Goal: Use online tool/utility: Utilize a website feature to perform a specific function

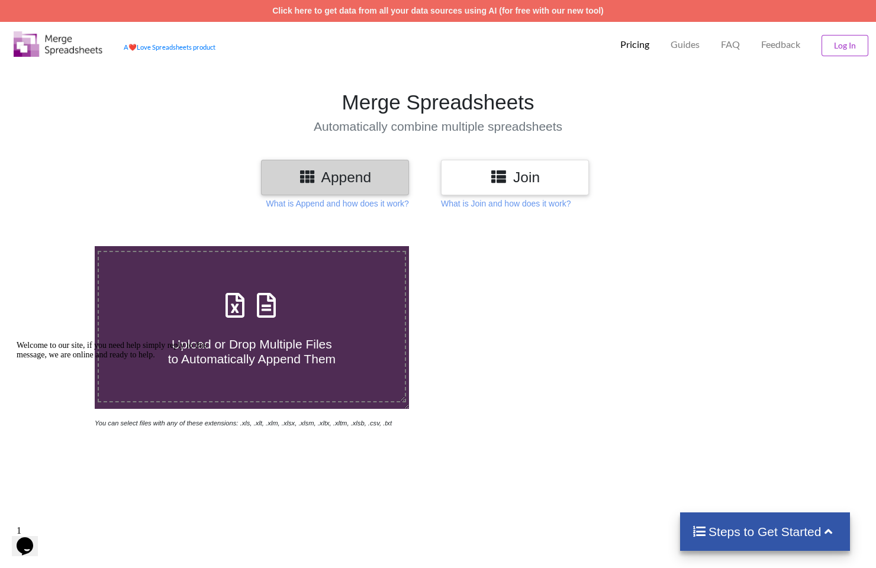
click at [487, 171] on h3 "Join" at bounding box center [515, 177] width 130 height 17
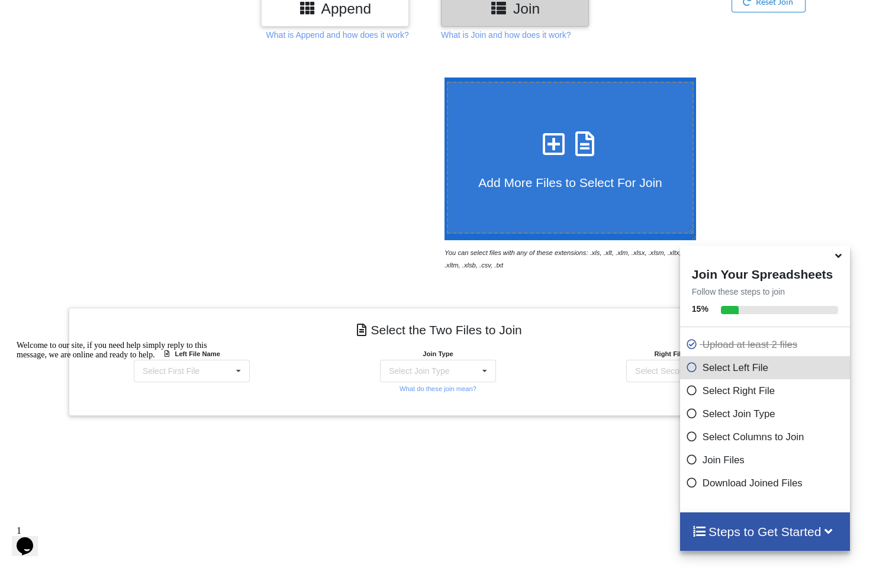
scroll to position [333, 0]
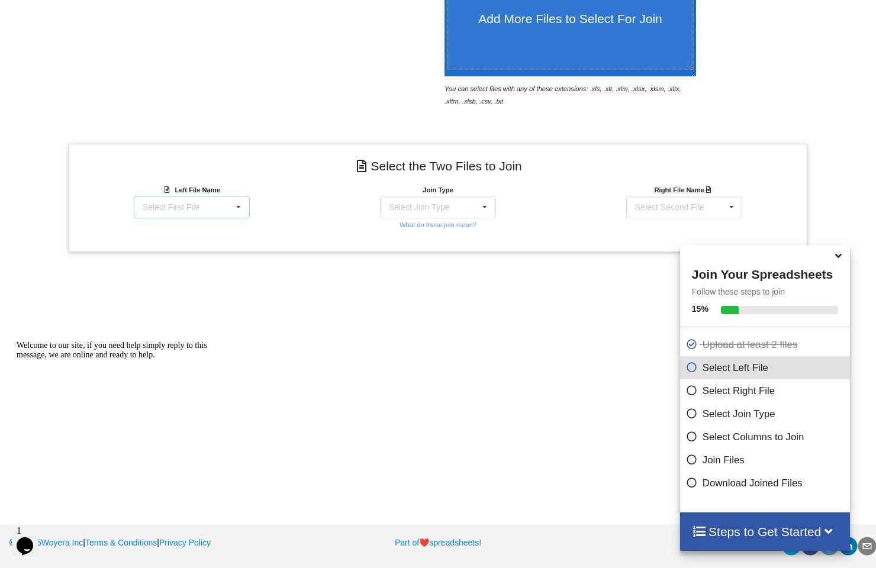
click at [215, 200] on div "Select First File matters [DATE] 07-42-28.csv Matter balance summary (08_20_202…" at bounding box center [192, 207] width 116 height 23
click at [203, 264] on span "Matter balance summary (08_20_2025).csv" at bounding box center [187, 272] width 91 height 18
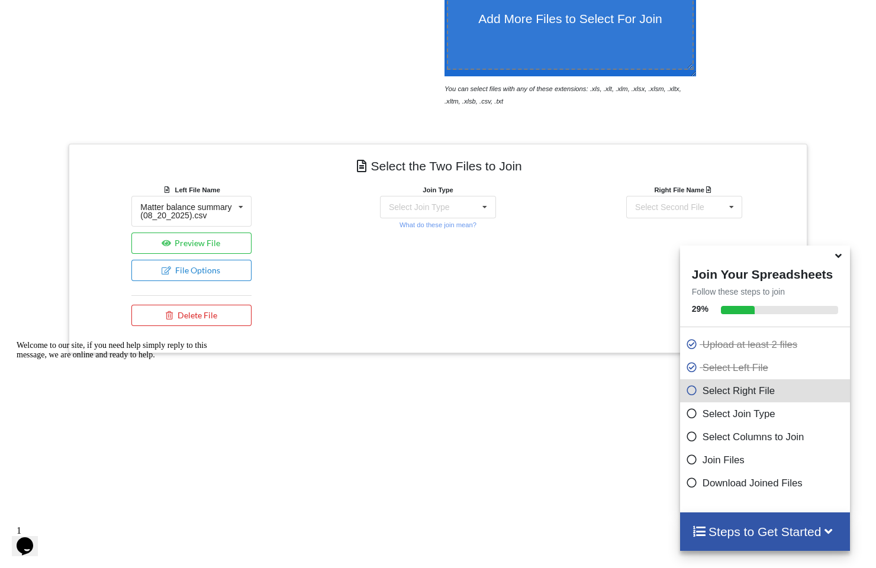
click at [470, 191] on div "Join Type Select Join Type INNER JOIN LEFT JOIN RIGHT JOIN FULL JOIN What do th…" at bounding box center [438, 207] width 120 height 47
click at [467, 206] on div "Select Join Type INNER JOIN LEFT JOIN RIGHT JOIN FULL JOIN" at bounding box center [438, 207] width 116 height 23
click at [439, 241] on div "INNER JOIN" at bounding box center [445, 239] width 72 height 12
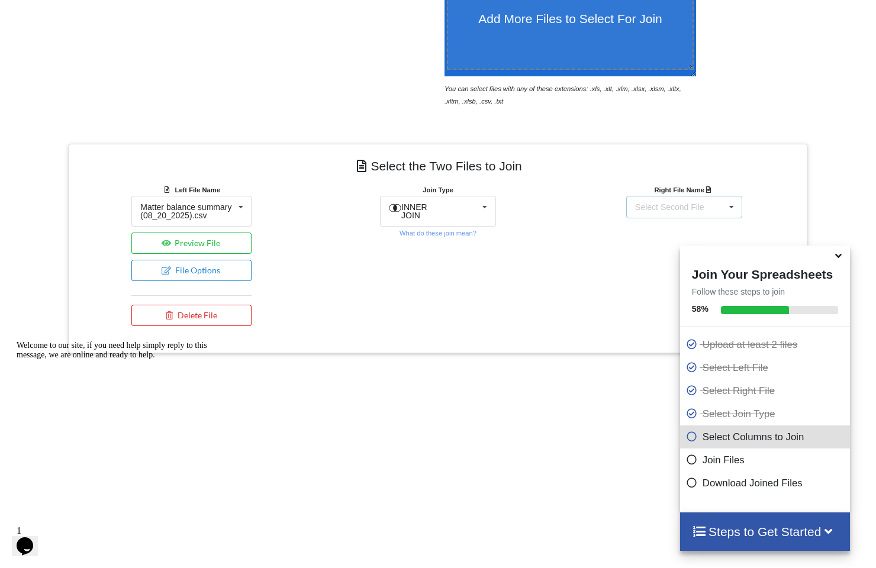
click at [711, 211] on div "Select Second File matters [DATE] 07-42-28.csv Matter balance summary (08_20_20…" at bounding box center [685, 207] width 116 height 23
click at [647, 243] on span "matters [DATE] 07-42-28.csv" at bounding box center [676, 242] width 82 height 18
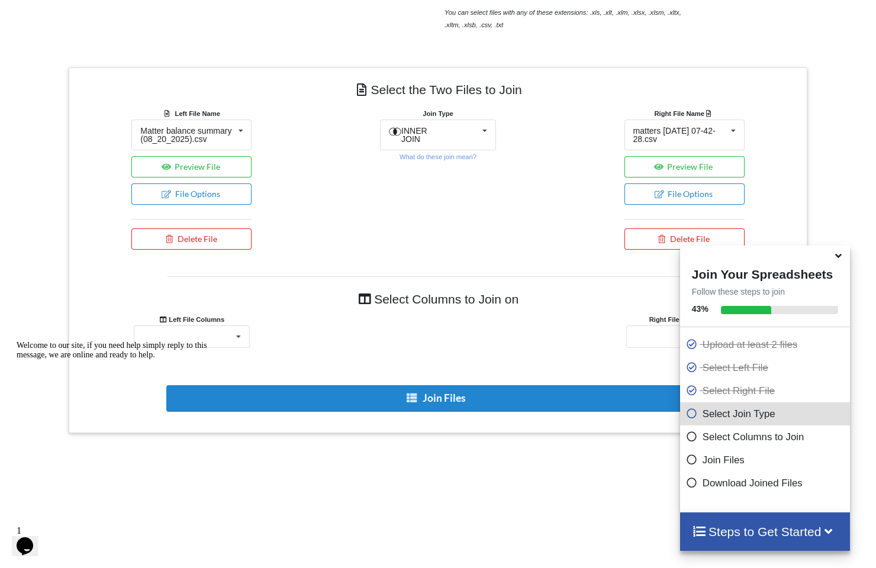
scroll to position [413, 0]
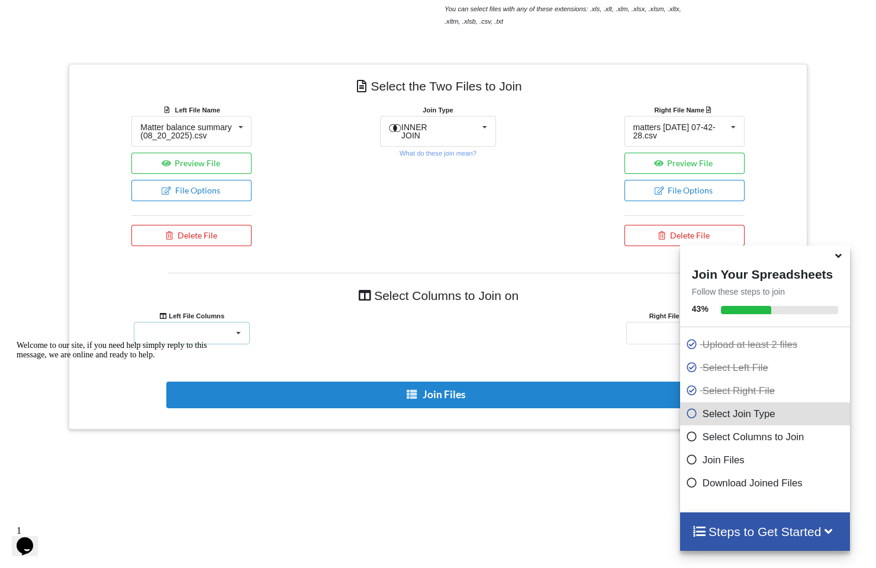
click at [232, 337] on icon at bounding box center [239, 334] width 18 height 22
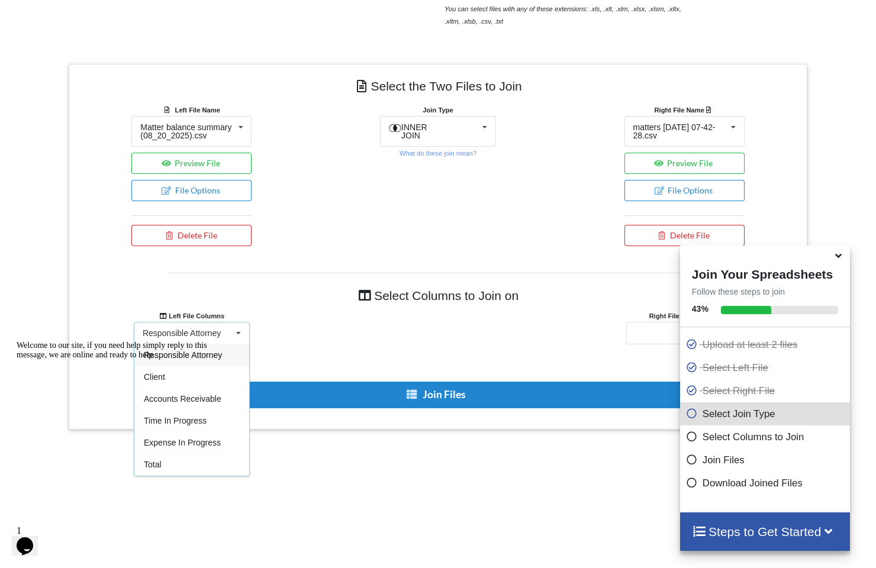
click at [179, 360] on div "Welcome to our site, if you need help simply reply to this message, we are onli…" at bounding box center [123, 350] width 213 height 19
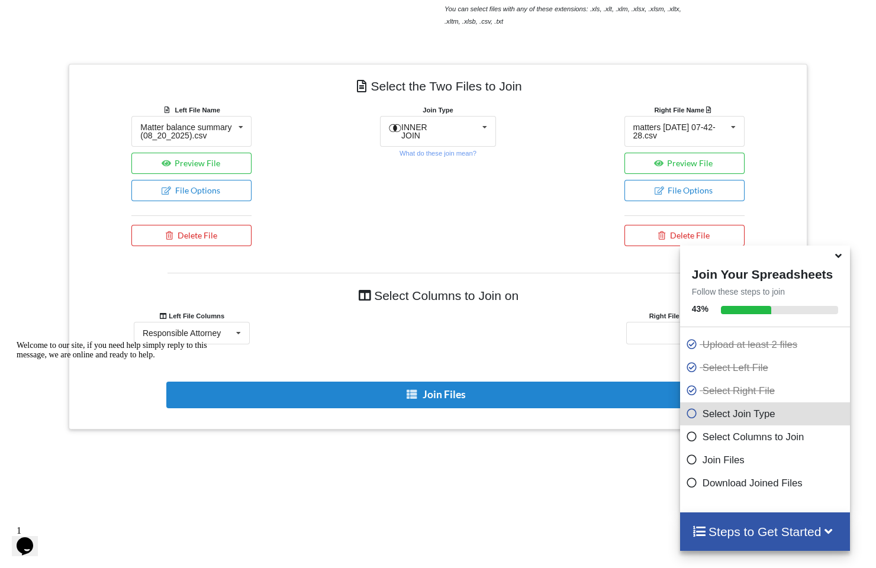
click at [843, 257] on icon at bounding box center [839, 254] width 12 height 11
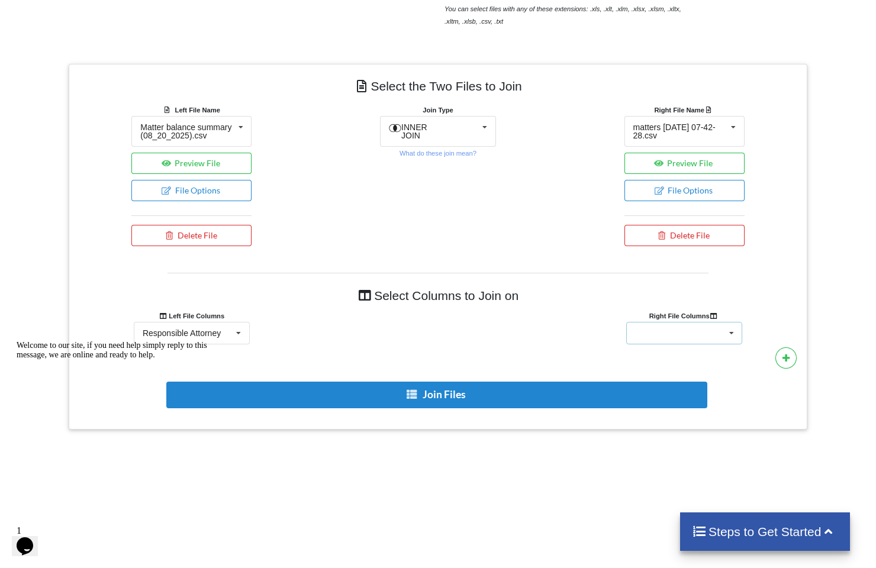
click at [709, 339] on div "Client Name Client Location Minimum Threshold Refill Request Due Hold/Lock No R…" at bounding box center [685, 333] width 116 height 23
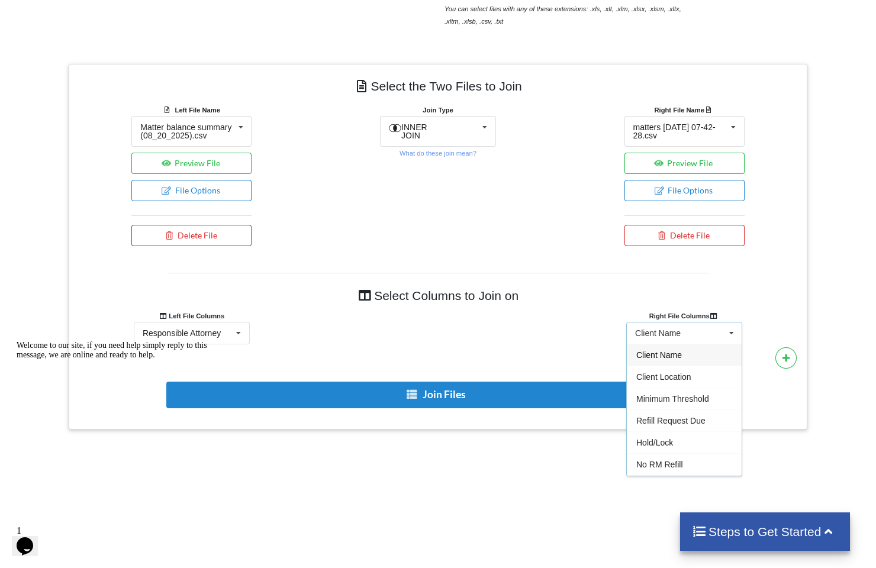
click at [685, 362] on div "Client Name" at bounding box center [684, 355] width 115 height 22
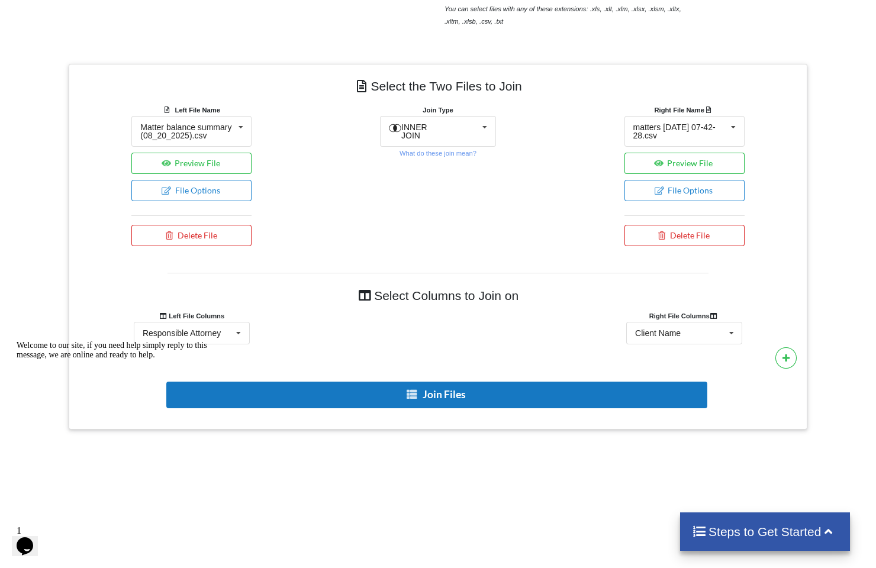
click at [489, 404] on button "Join Files" at bounding box center [436, 395] width 541 height 27
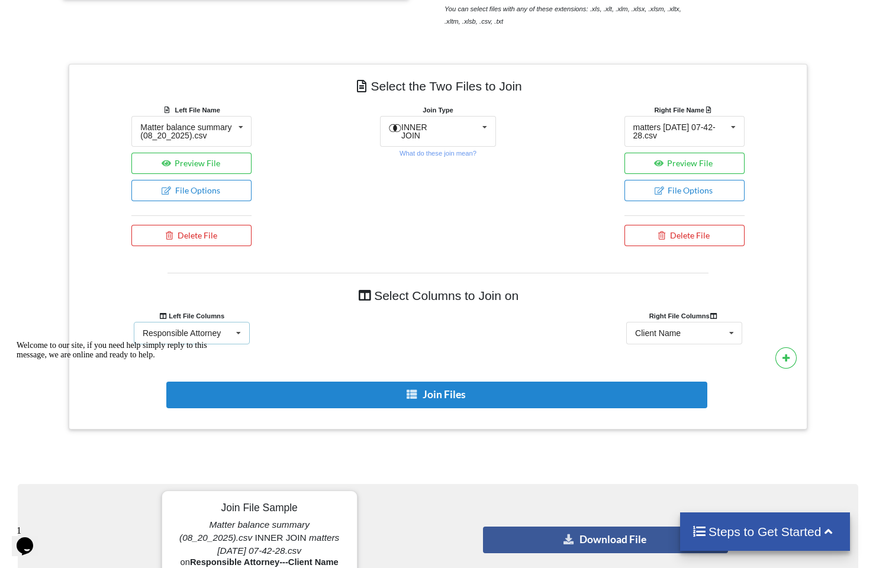
click at [237, 343] on icon at bounding box center [239, 334] width 18 height 22
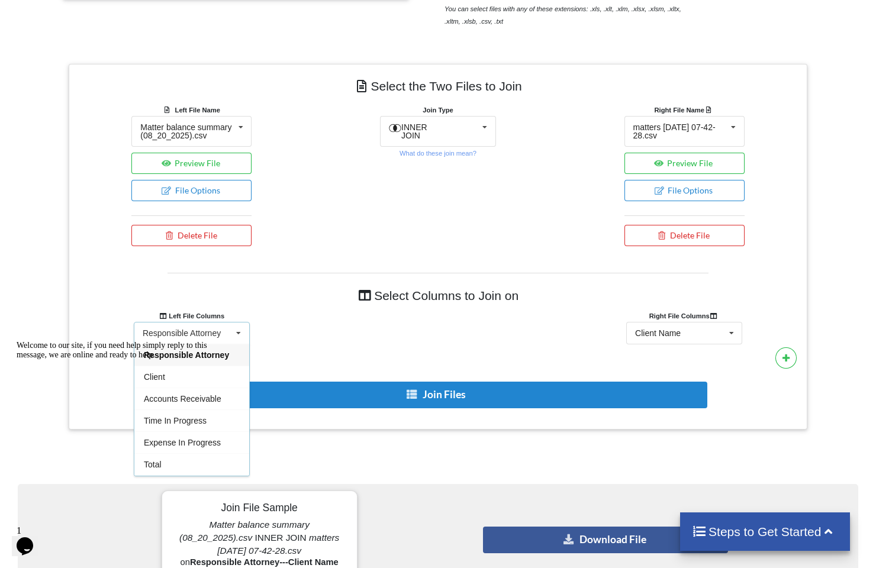
click at [187, 360] on div "Welcome to our site, if you need help simply reply to this message, we are onli…" at bounding box center [123, 350] width 213 height 19
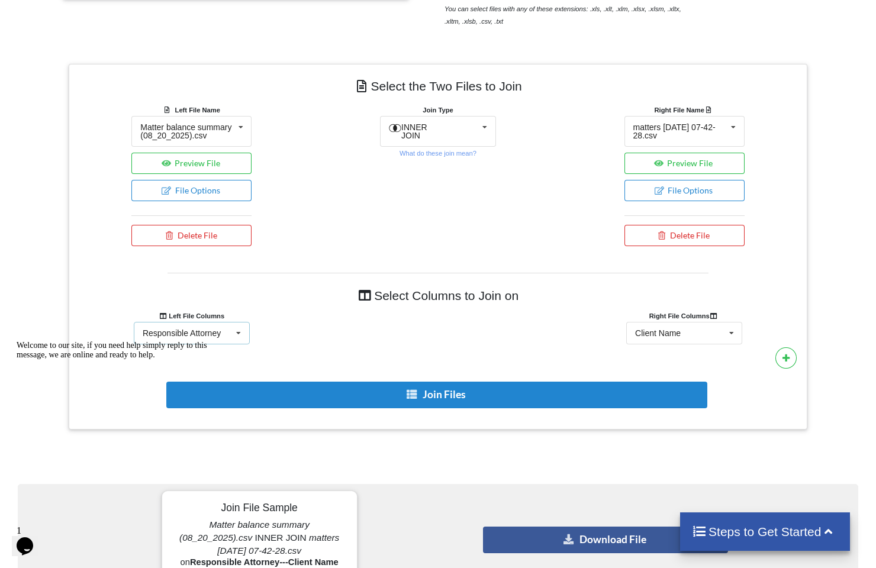
click at [230, 343] on icon at bounding box center [239, 334] width 18 height 22
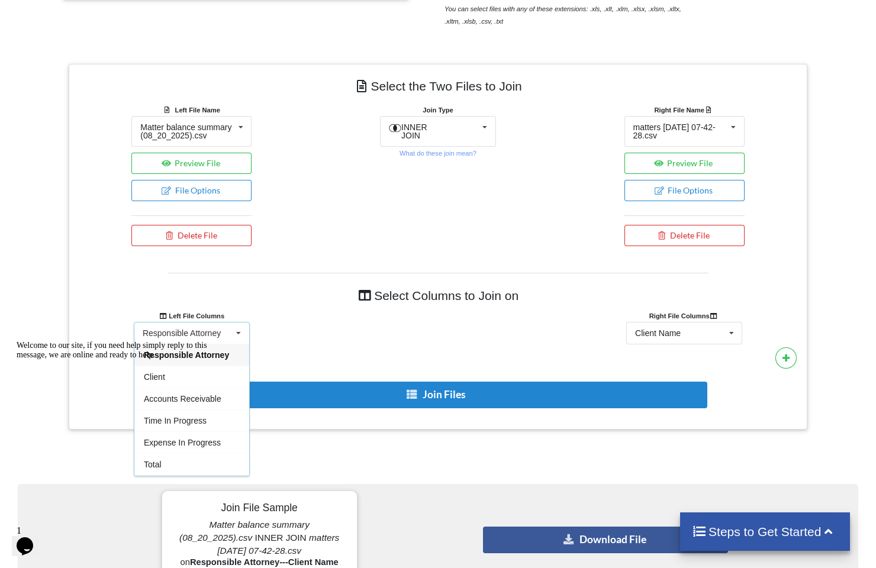
click at [157, 360] on div "Welcome to our site, if you need help simply reply to this message, we are onli…" at bounding box center [123, 350] width 213 height 19
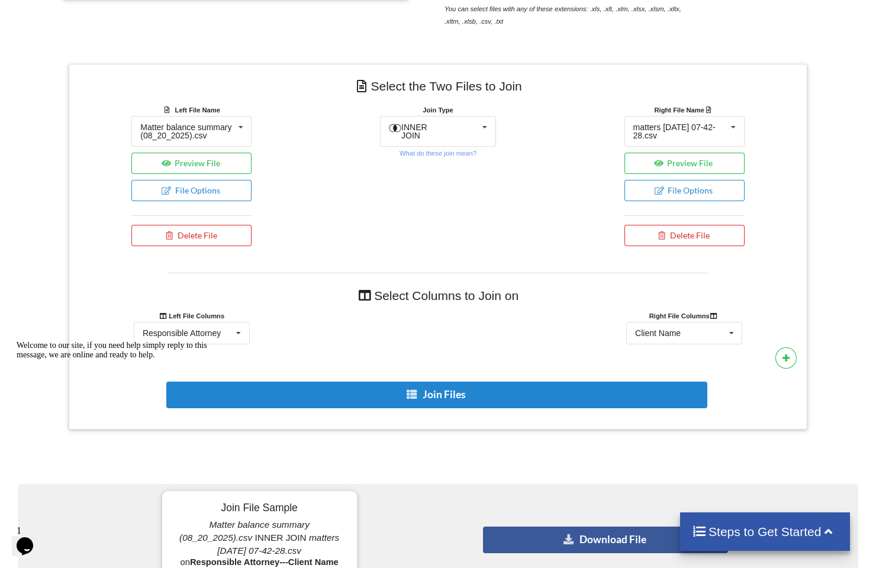
click at [223, 341] on div "Welcome to our site, if you need help simply reply to this message, we are onli…" at bounding box center [123, 350] width 213 height 19
click at [204, 347] on div "Welcome to our site, if you need help simply reply to this message, we are onli…" at bounding box center [123, 350] width 213 height 19
click at [208, 345] on div "Welcome to our site, if you need help simply reply to this message, we are onli…" at bounding box center [123, 350] width 213 height 19
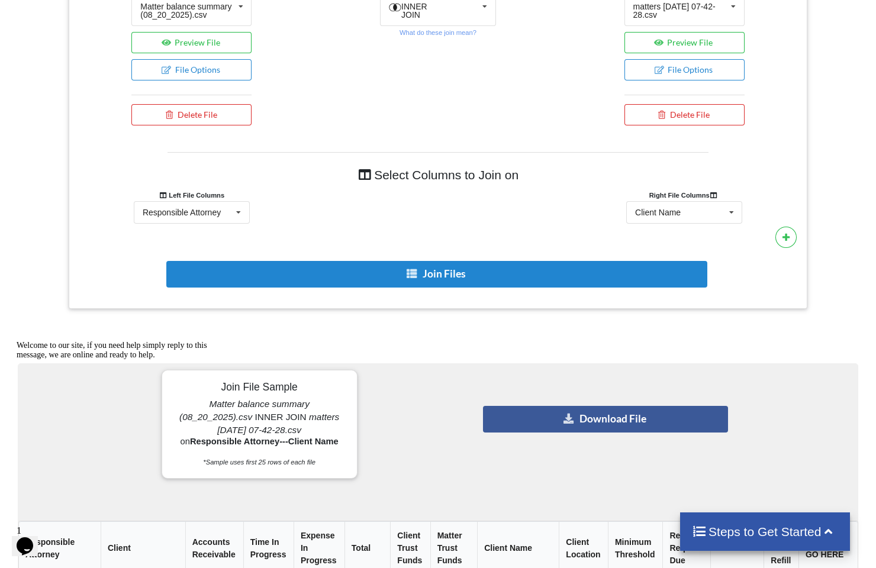
scroll to position [524, 0]
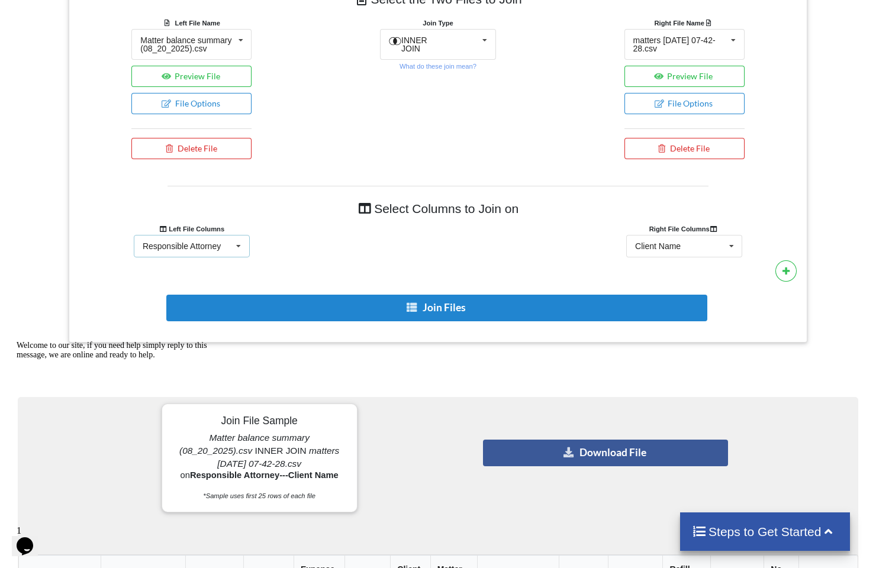
click at [219, 250] on div "Responsible Attorney" at bounding box center [182, 246] width 78 height 8
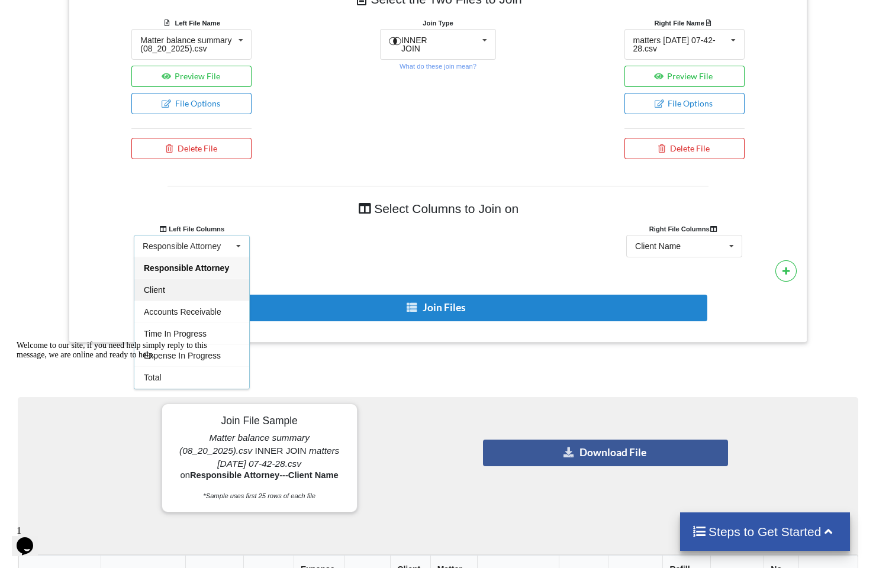
click at [160, 295] on span "Client" at bounding box center [154, 289] width 21 height 9
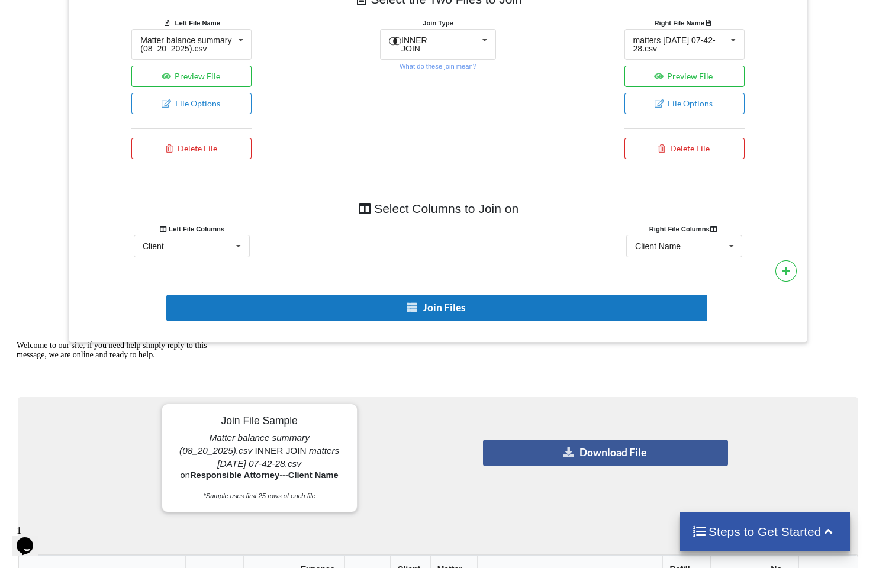
click at [449, 317] on button "Join Files" at bounding box center [436, 308] width 541 height 27
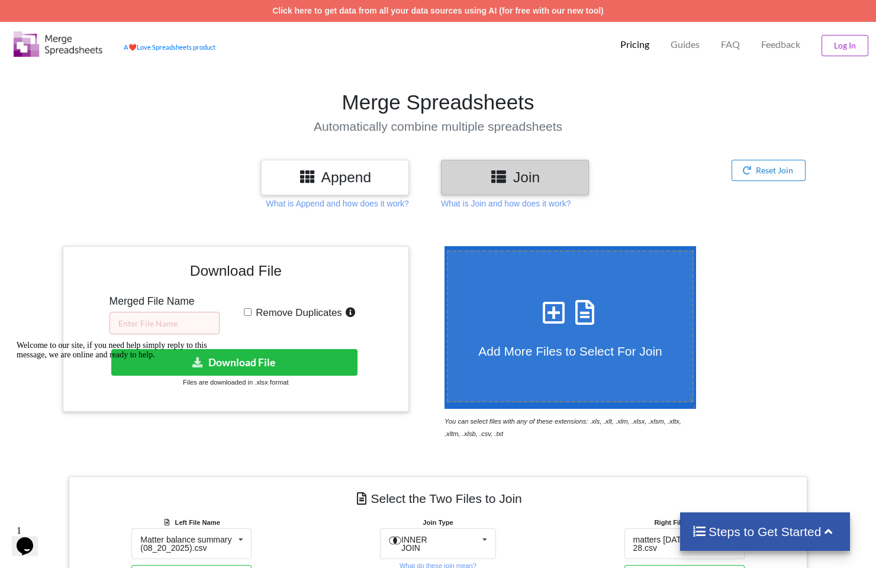
scroll to position [0, 0]
click at [171, 323] on input "text" at bounding box center [165, 323] width 110 height 23
type input "08.20"
click at [248, 311] on input "Remove Duplicates" at bounding box center [248, 313] width 8 height 8
checkbox input "true"
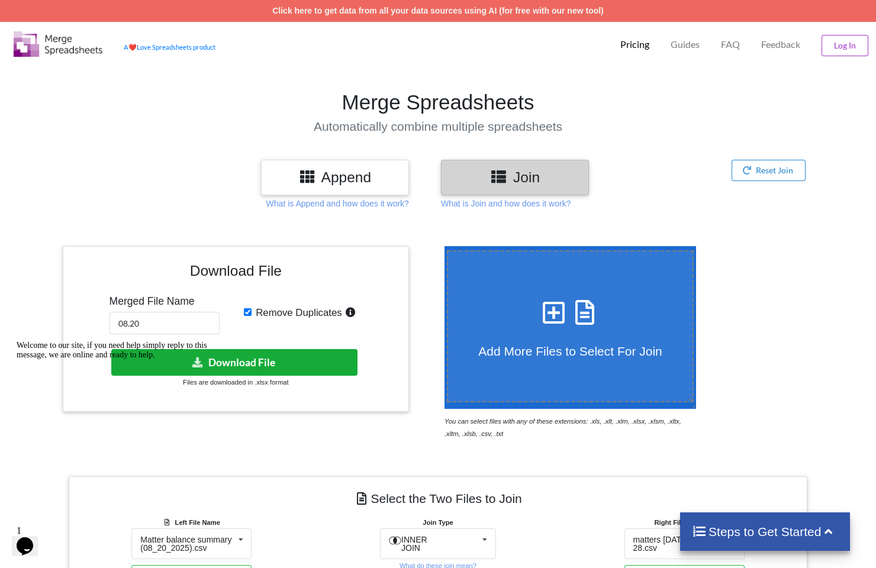
click at [264, 365] on button "Download File" at bounding box center [234, 362] width 246 height 27
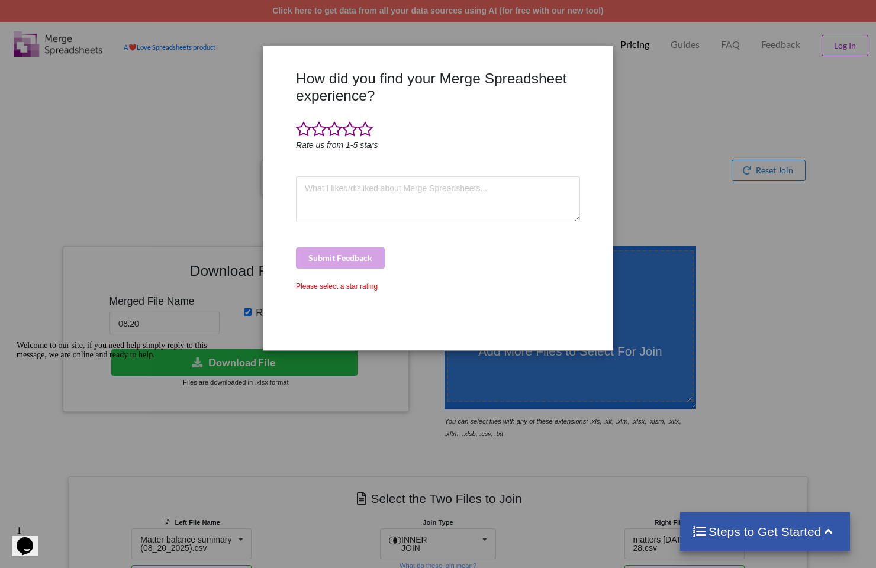
click at [760, 301] on div "How did you find your Merge Spreadsheet experience? Rate us from 1-5 stars Subm…" at bounding box center [438, 284] width 876 height 568
